Goal: Task Accomplishment & Management: Manage account settings

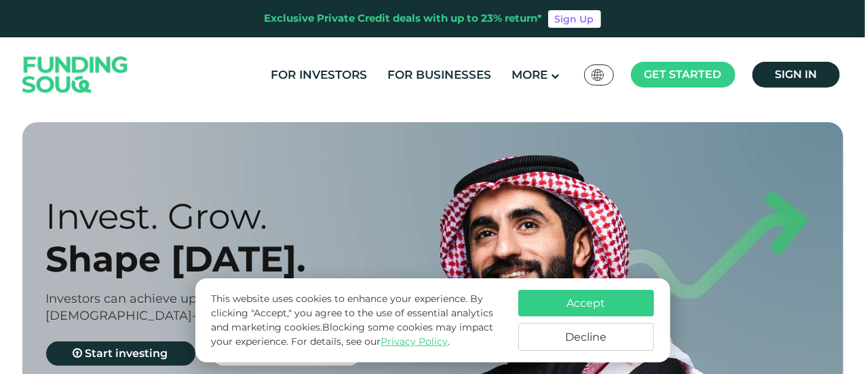
click at [559, 337] on button "Decline" at bounding box center [586, 337] width 136 height 28
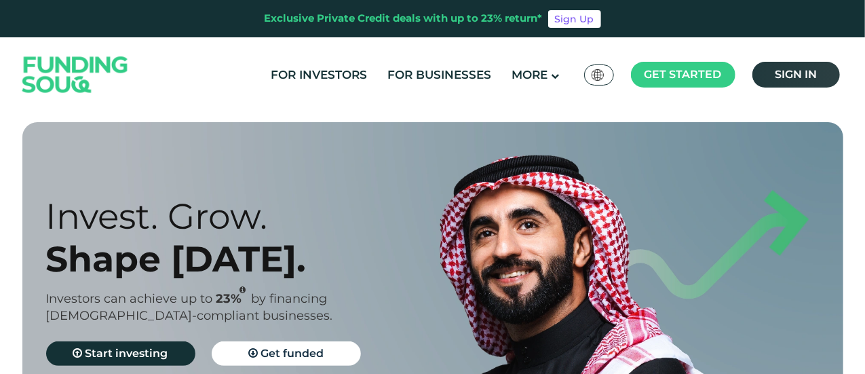
click at [808, 81] on link "Sign in" at bounding box center [795, 75] width 87 height 26
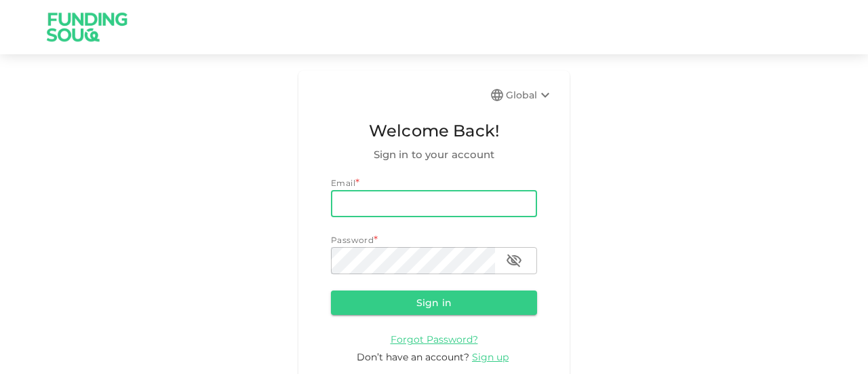
click at [479, 201] on input "email" at bounding box center [434, 203] width 206 height 27
type input "ayah.mah.3@gmail.com"
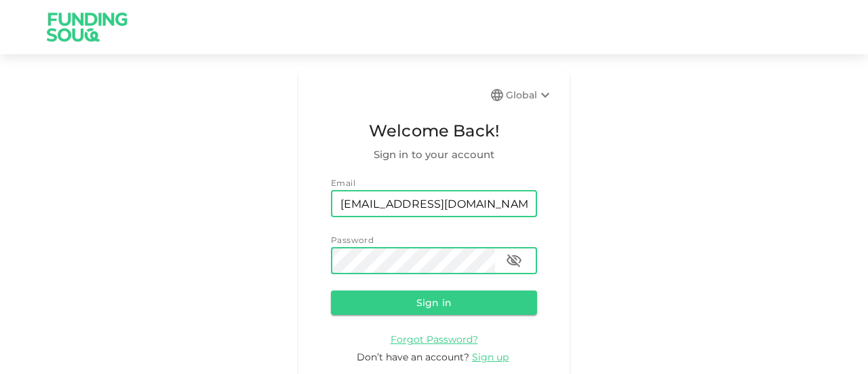
click at [331, 290] on button "Sign in" at bounding box center [434, 302] width 206 height 24
